Goal: Book appointment/travel/reservation

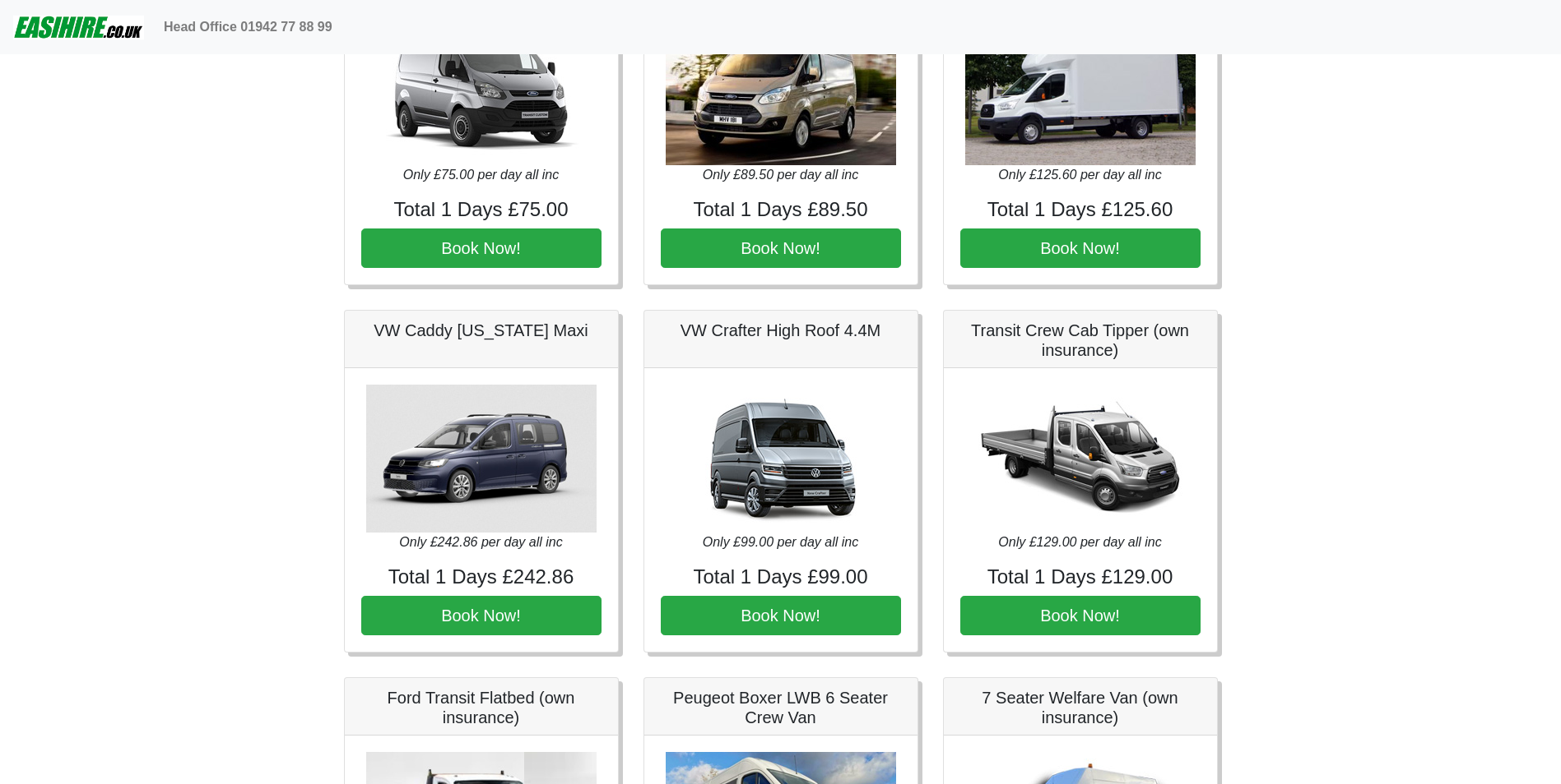
scroll to position [493, 0]
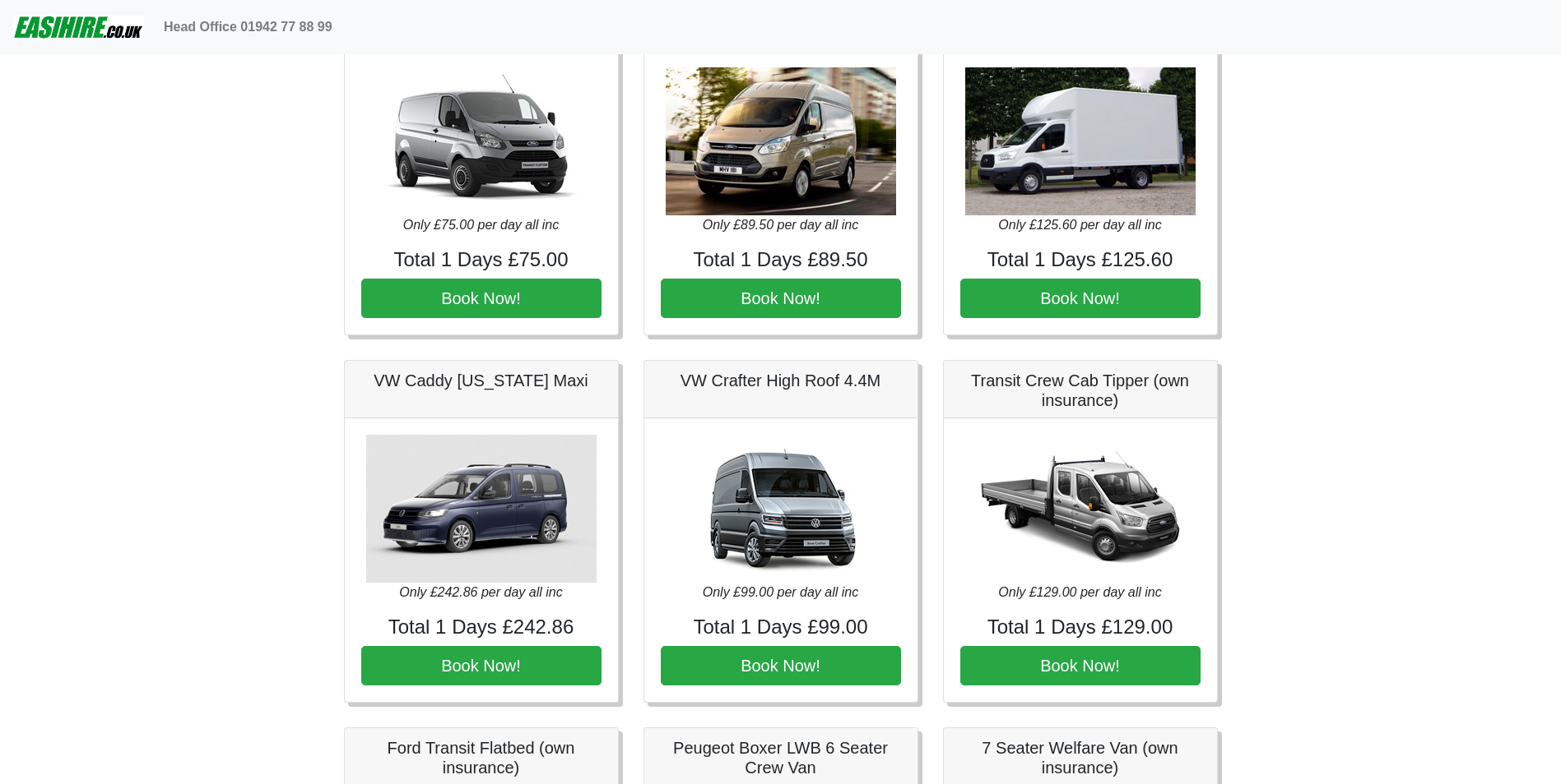
click at [772, 537] on img at bounding box center [780, 509] width 230 height 148
click at [776, 384] on h5 "VW Crafter High Roof 4.4M" at bounding box center [780, 381] width 240 height 20
click at [803, 522] on img at bounding box center [780, 509] width 230 height 148
click at [787, 674] on button "Book Now!" at bounding box center [780, 666] width 240 height 40
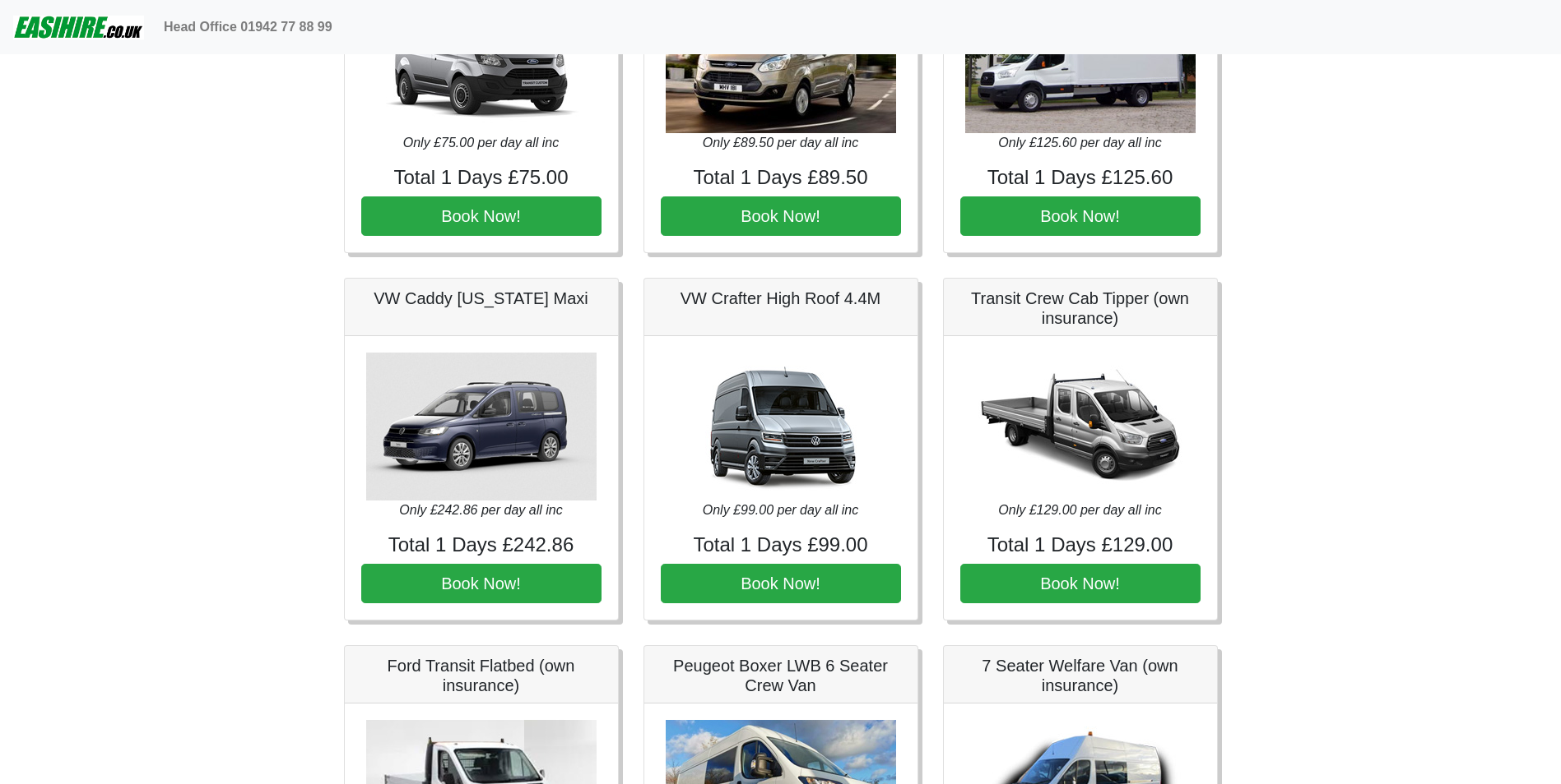
scroll to position [657, 0]
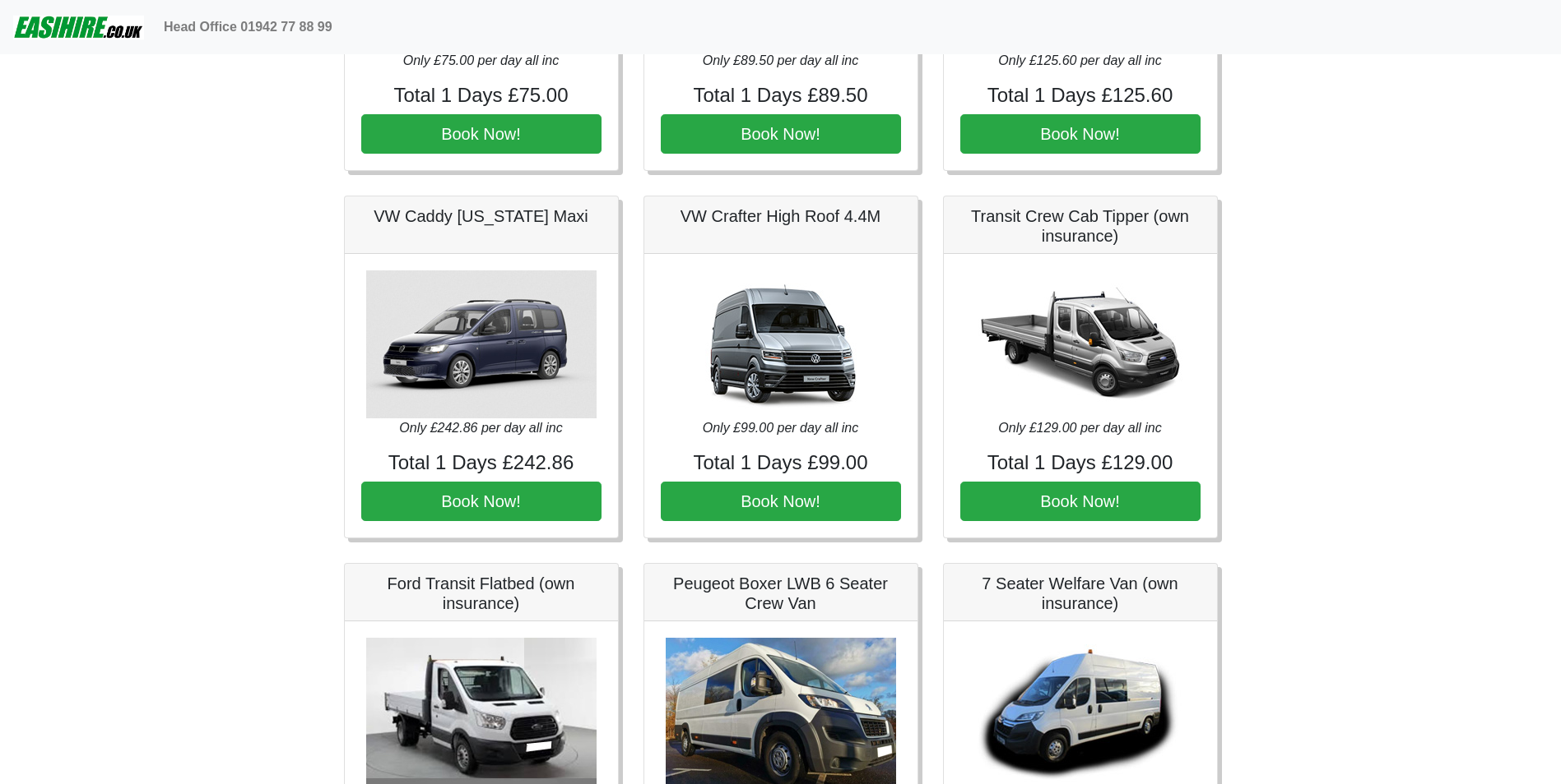
click at [792, 358] on img at bounding box center [780, 345] width 230 height 148
click at [800, 213] on h5 "VW Crafter High Roof 4.4M" at bounding box center [780, 217] width 240 height 20
click at [1092, 344] on img at bounding box center [1079, 345] width 230 height 148
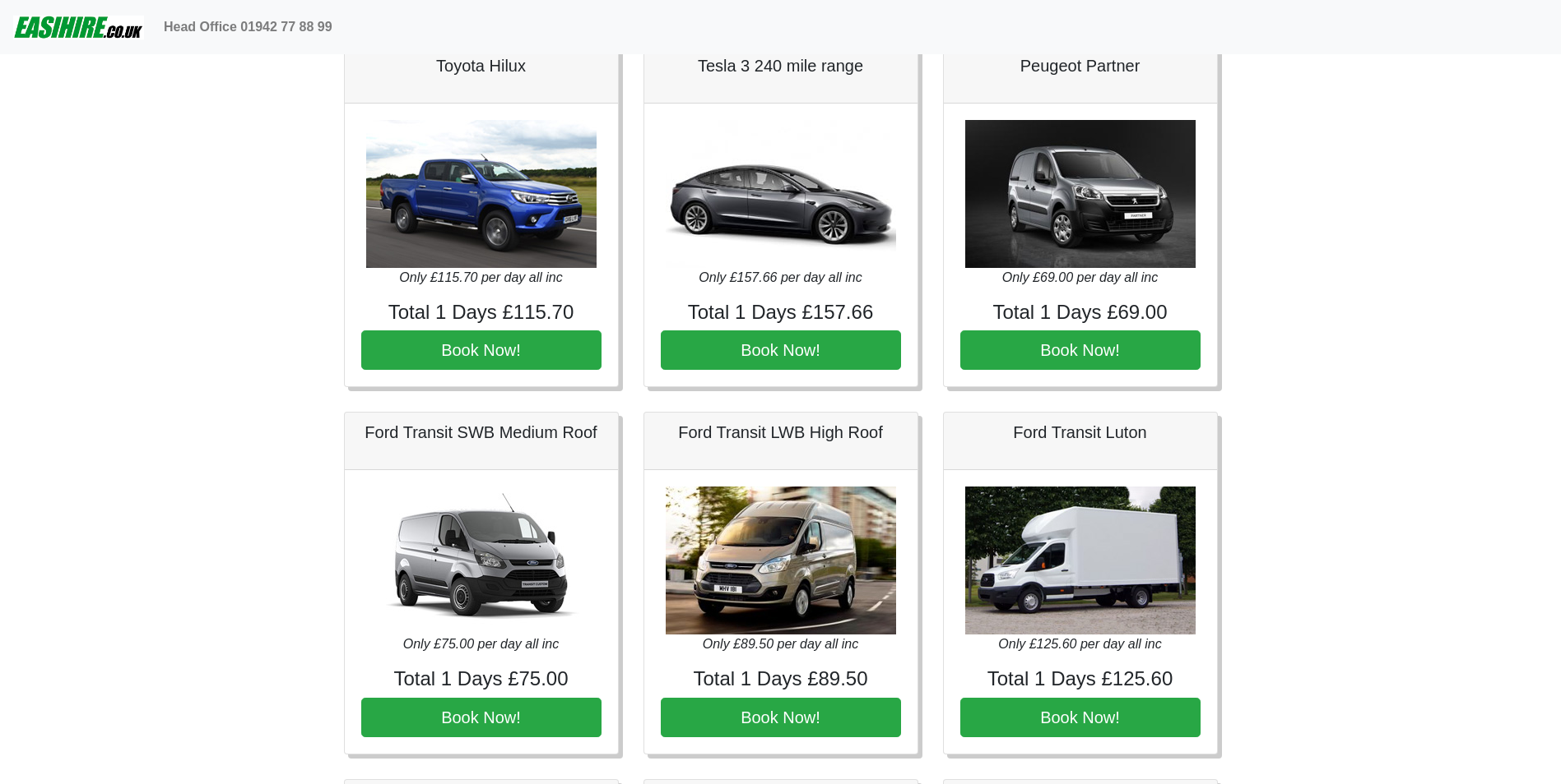
scroll to position [0, 0]
